Goal: Task Accomplishment & Management: Complete application form

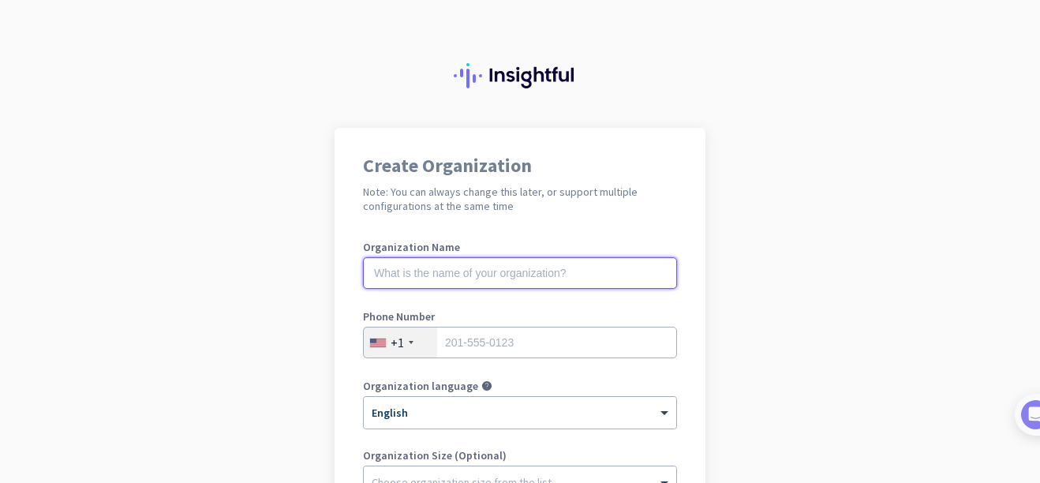
click at [581, 273] on input "text" at bounding box center [520, 273] width 314 height 32
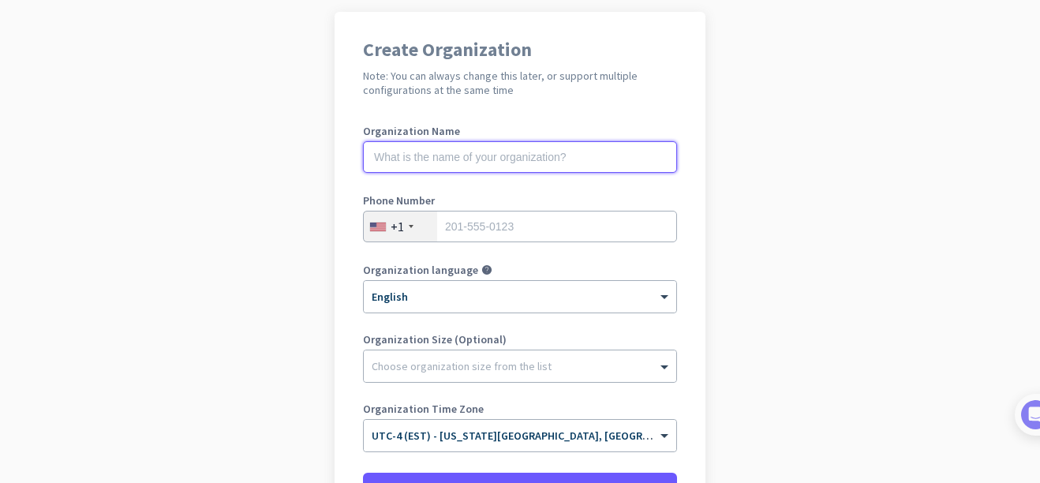
scroll to position [158, 0]
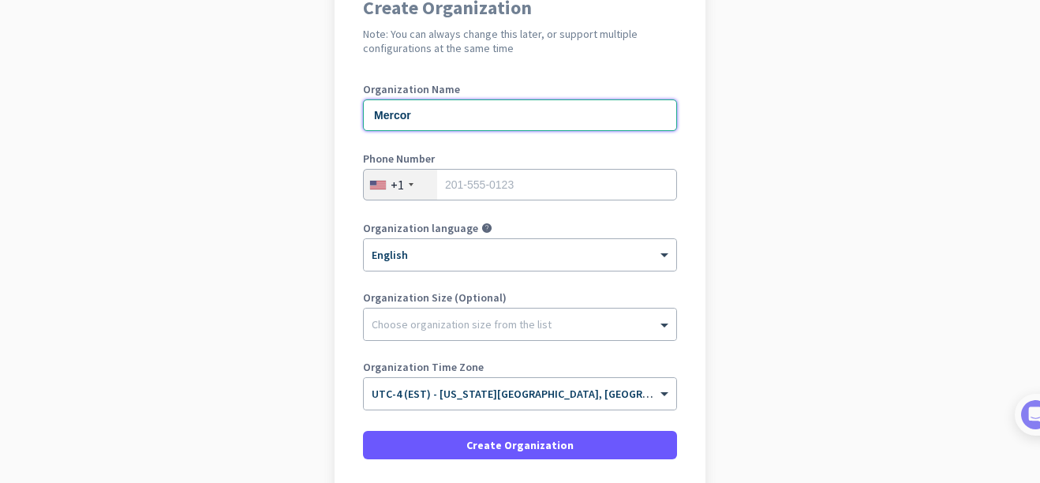
type input "Mercor"
type input "8034131880"
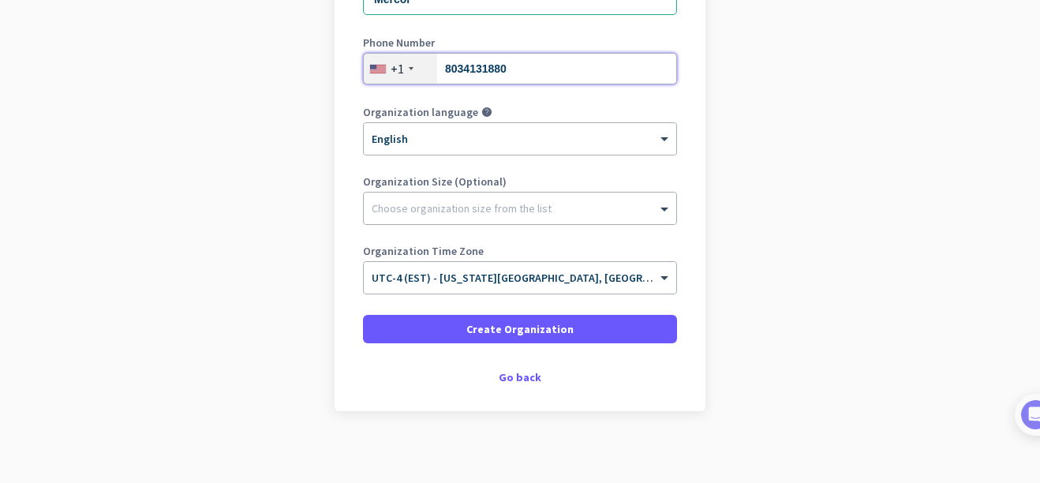
scroll to position [281, 0]
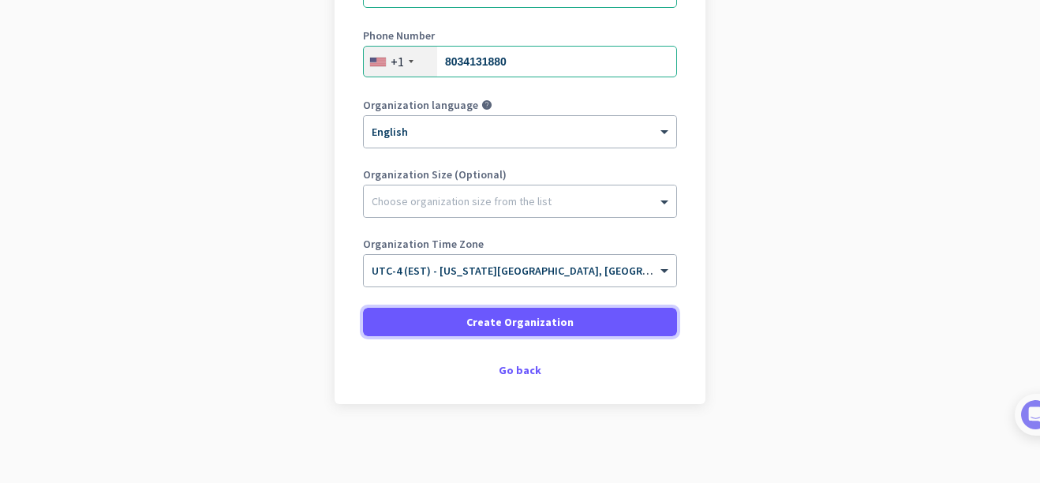
drag, startPoint x: 640, startPoint y: 314, endPoint x: 764, endPoint y: 277, distance: 129.3
click at [764, 277] on app-onboarding-organization "Create Organization Note: You can always change this later, or support multiple…" at bounding box center [520, 165] width 1040 height 636
click at [517, 372] on div "Go back" at bounding box center [520, 369] width 314 height 11
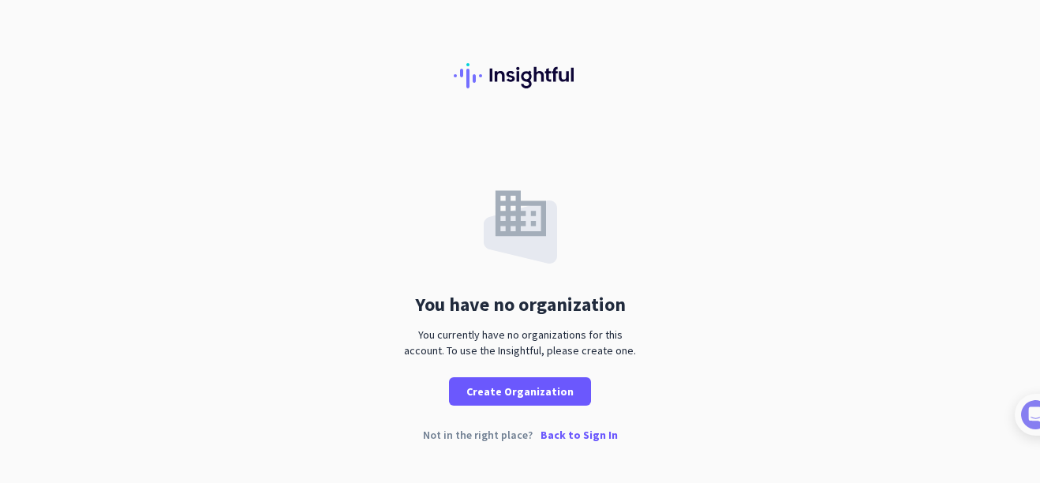
click at [691, 332] on div "You have no organization You currently have no organizations for this account. …" at bounding box center [520, 267] width 1040 height 278
click at [880, 90] on div at bounding box center [520, 64] width 1040 height 128
